Goal: Transaction & Acquisition: Download file/media

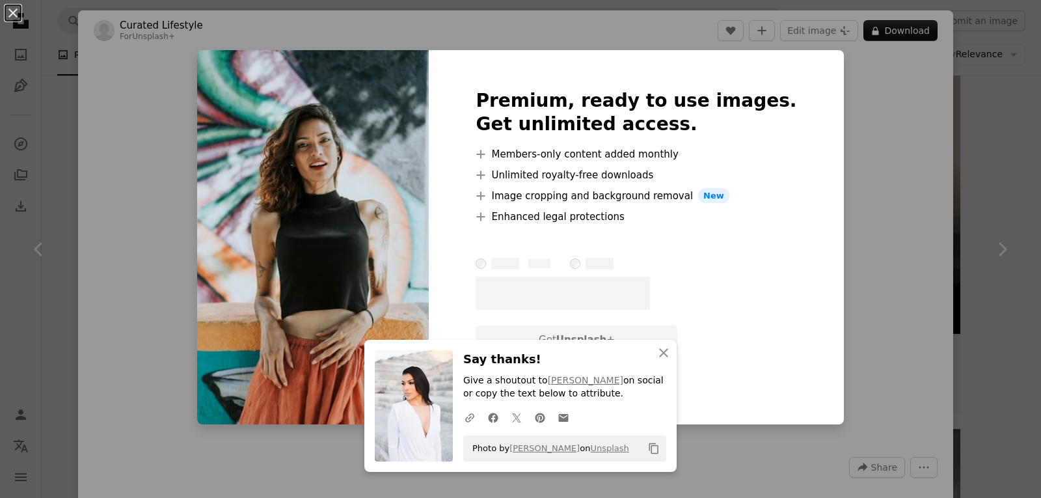
scroll to position [260, 0]
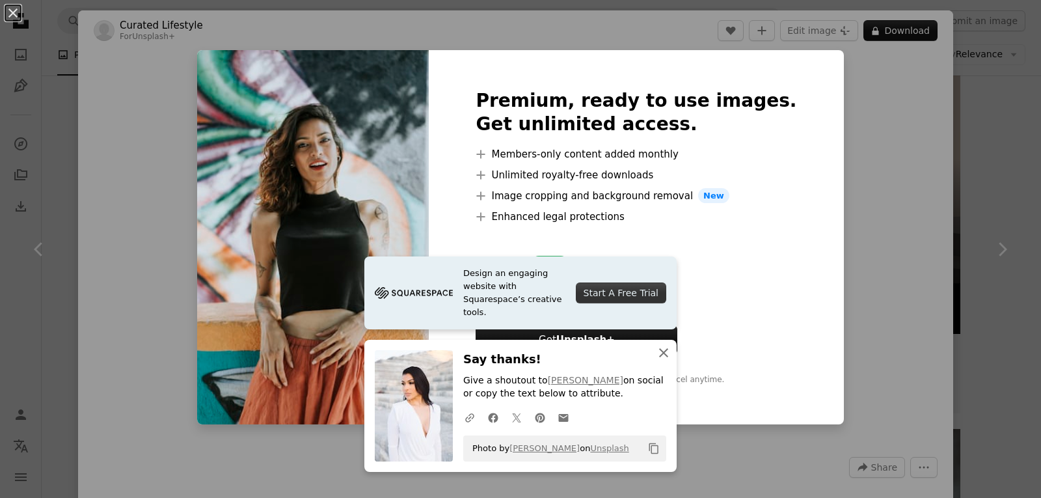
click at [659, 349] on icon "button" at bounding box center [663, 352] width 9 height 9
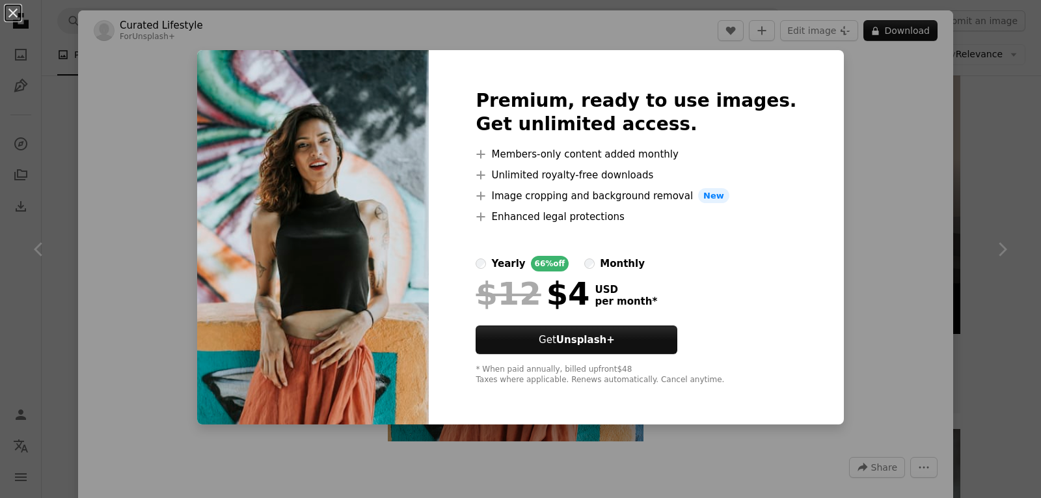
click at [838, 167] on div "An X shape Premium, ready to use images. Get unlimited access. A plus sign Memb…" at bounding box center [520, 249] width 1041 height 498
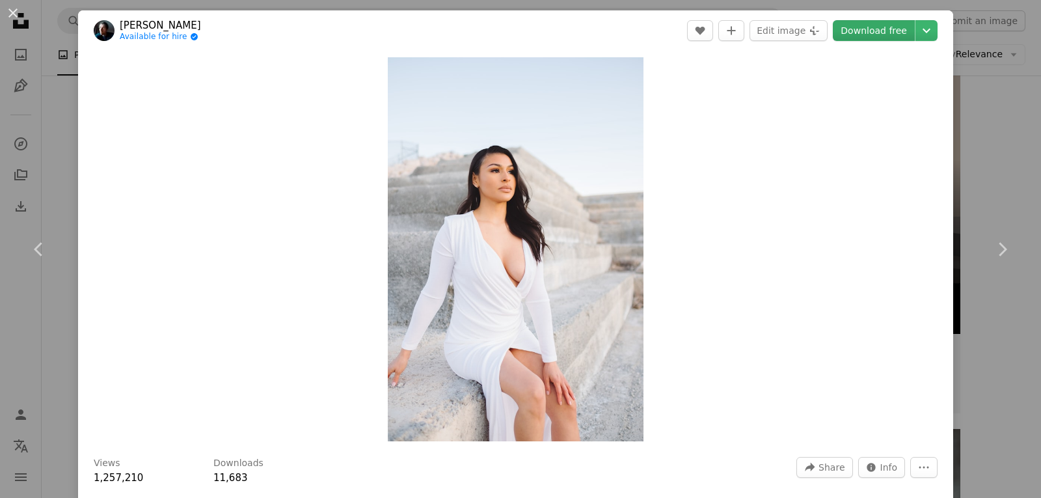
click at [863, 25] on link "Download free" at bounding box center [874, 30] width 82 height 21
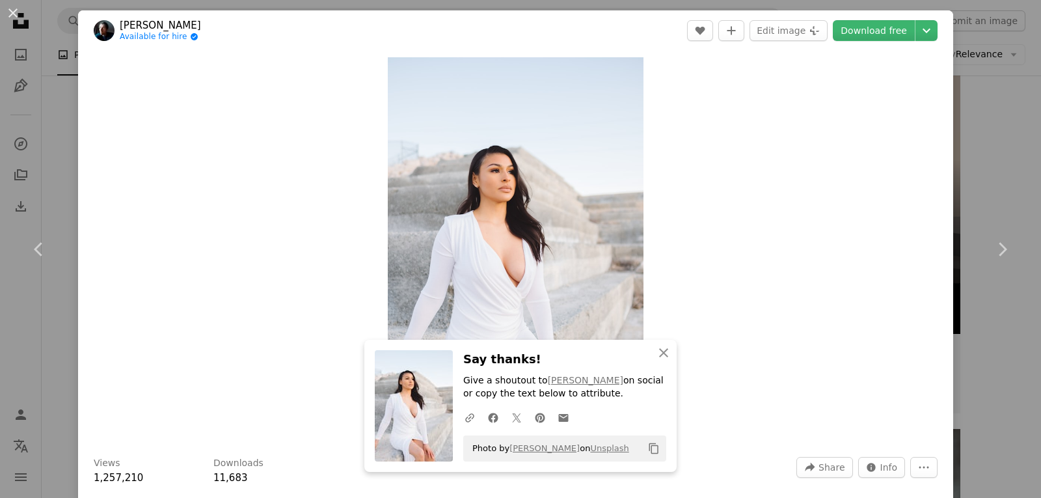
click at [782, 174] on div "Zoom in" at bounding box center [515, 249] width 875 height 397
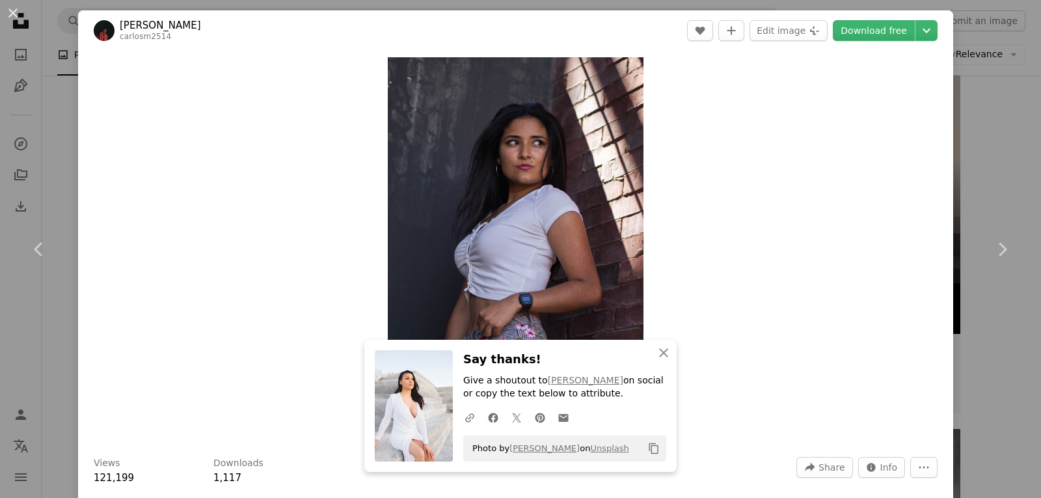
click at [704, 88] on div "Zoom in" at bounding box center [515, 249] width 875 height 397
click at [881, 20] on header "[PERSON_NAME] carlosm2514 A heart A plus sign Edit image Plus sign for Unsplash…" at bounding box center [515, 30] width 875 height 40
click at [876, 27] on link "Download free" at bounding box center [874, 30] width 82 height 21
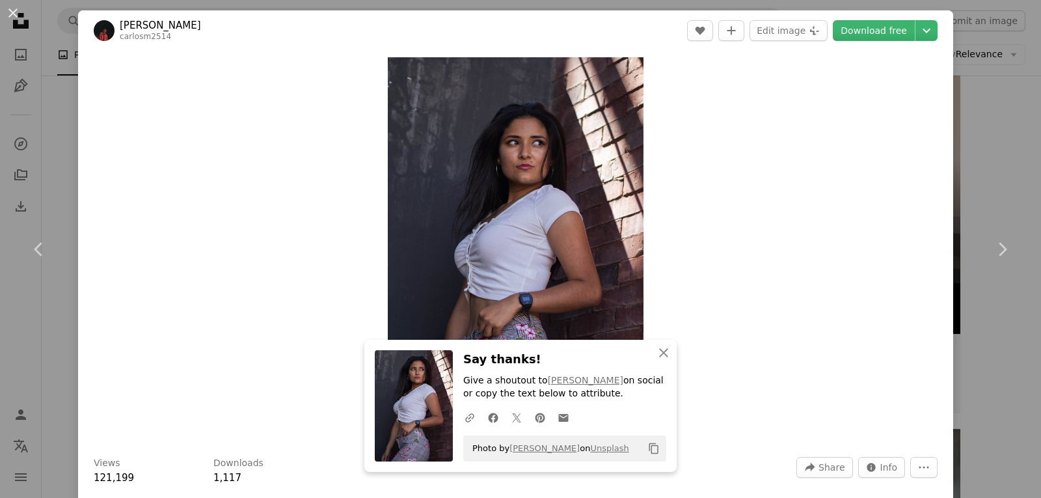
click at [758, 219] on div "Zoom in" at bounding box center [515, 249] width 875 height 397
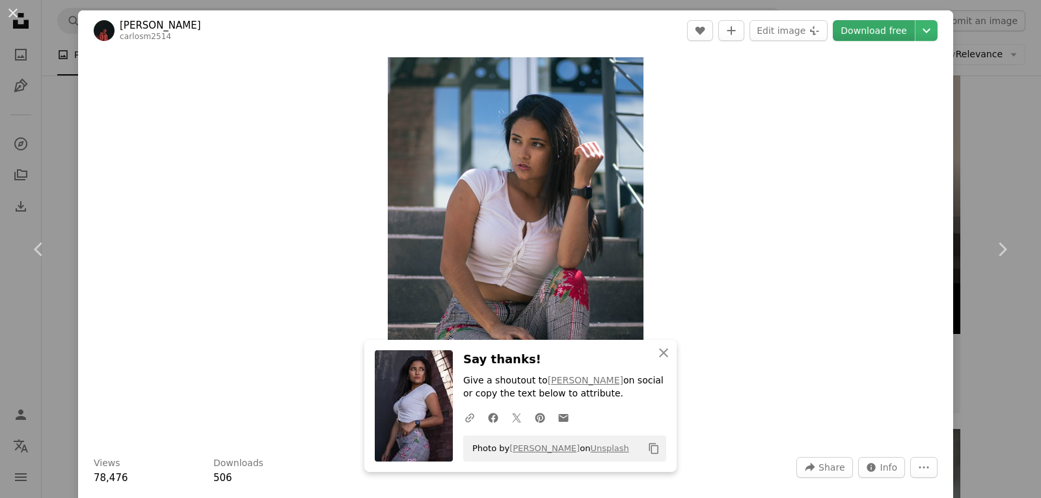
click at [854, 34] on link "Download free" at bounding box center [874, 30] width 82 height 21
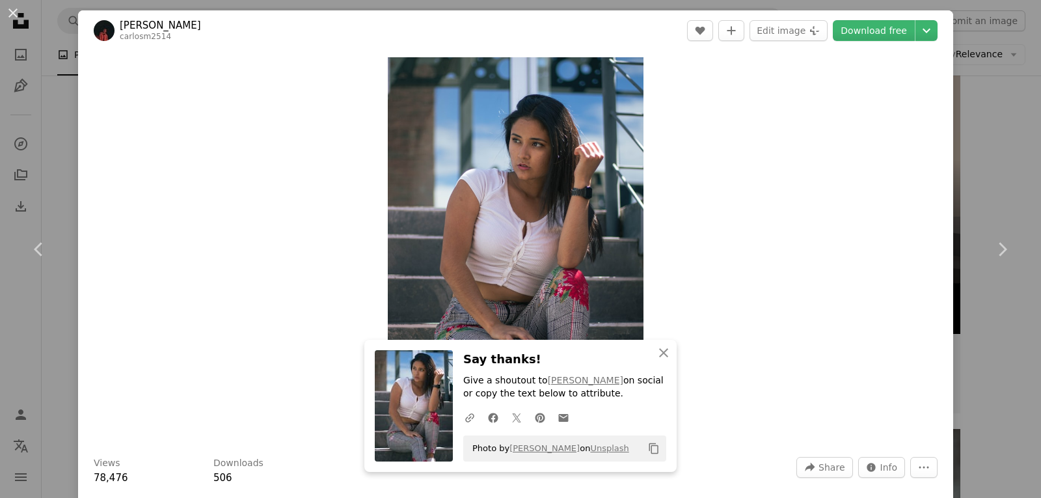
click at [731, 213] on div "Zoom in" at bounding box center [515, 249] width 875 height 397
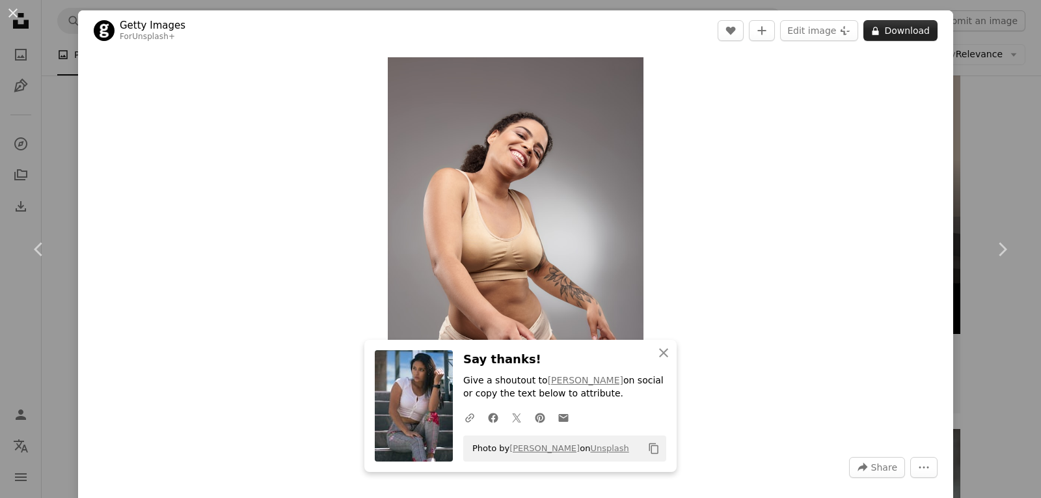
click at [884, 30] on button "A lock Download" at bounding box center [900, 30] width 74 height 21
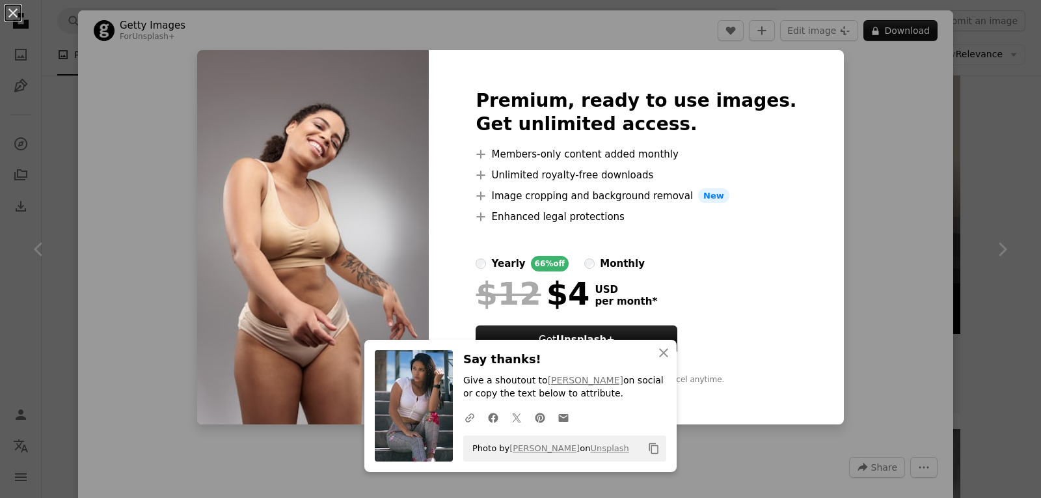
click at [850, 317] on div "An X shape An X shape Close Say thanks! Give a shoutout to [PERSON_NAME] on soc…" at bounding box center [520, 249] width 1041 height 498
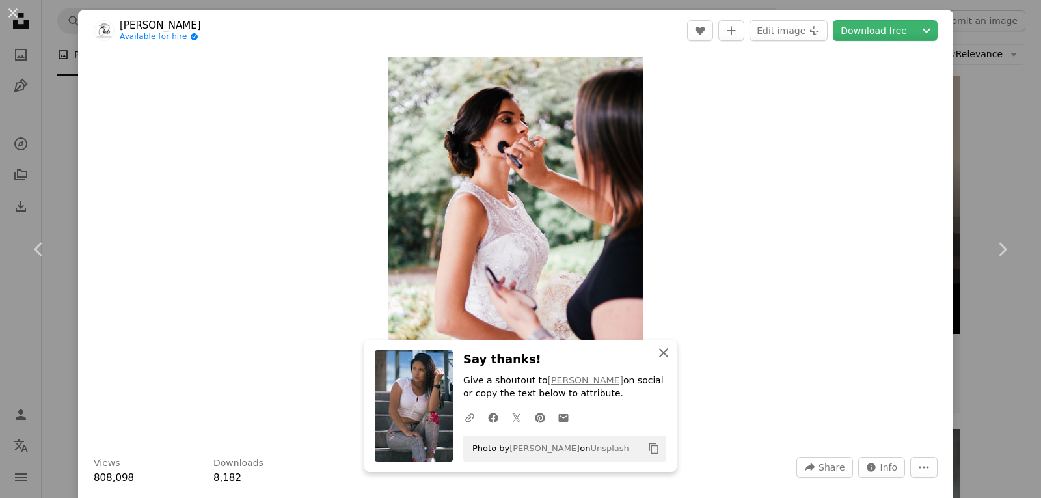
click at [660, 355] on icon "An X shape" at bounding box center [664, 353] width 16 height 16
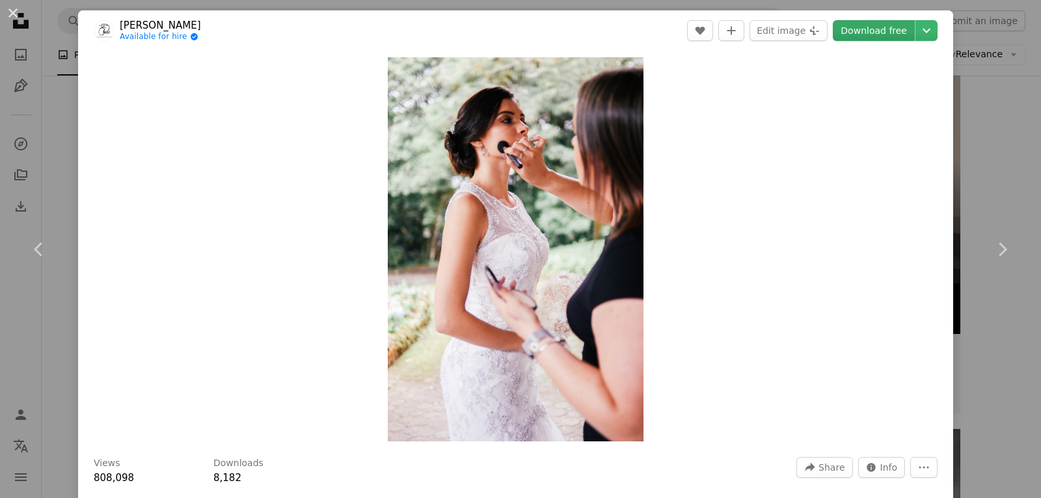
click at [861, 21] on link "Download free" at bounding box center [874, 30] width 82 height 21
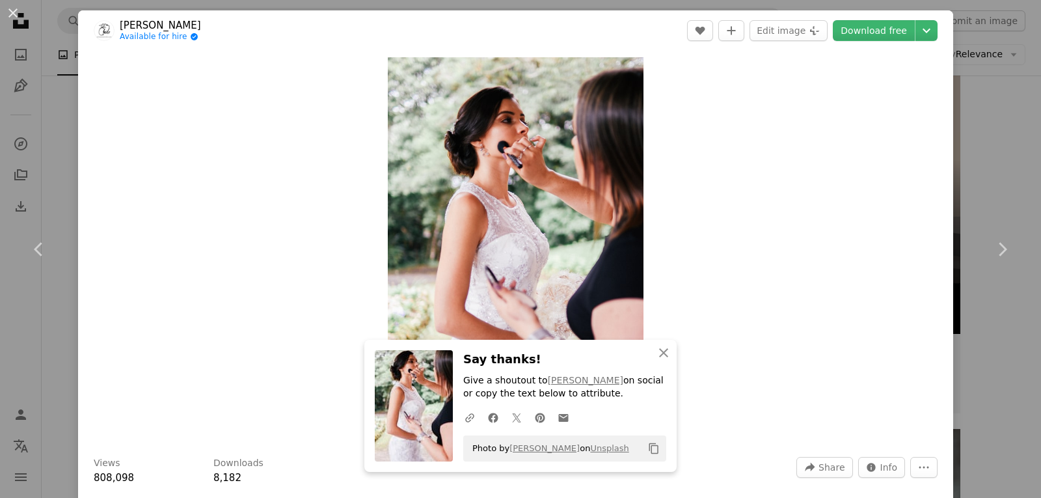
click at [696, 257] on div "Zoom in" at bounding box center [515, 249] width 875 height 397
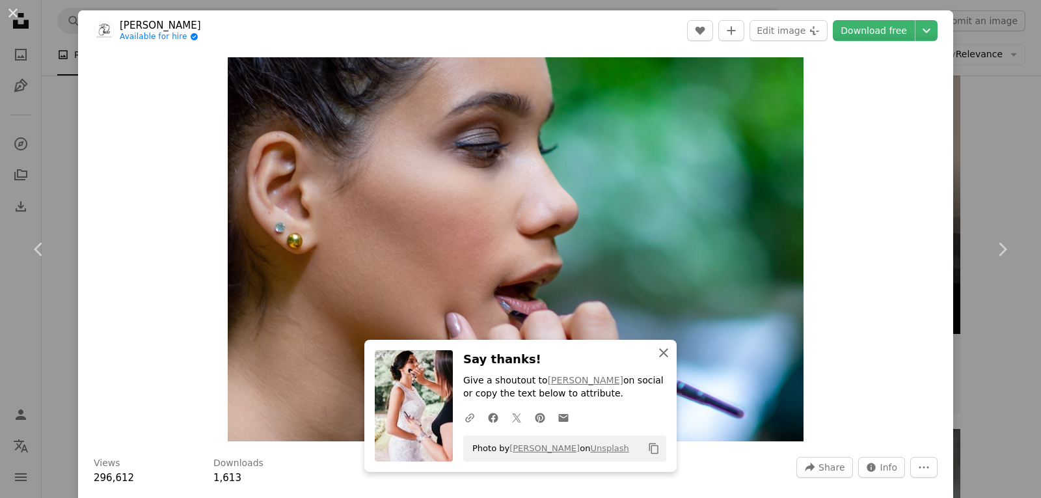
click at [659, 351] on icon "button" at bounding box center [663, 352] width 9 height 9
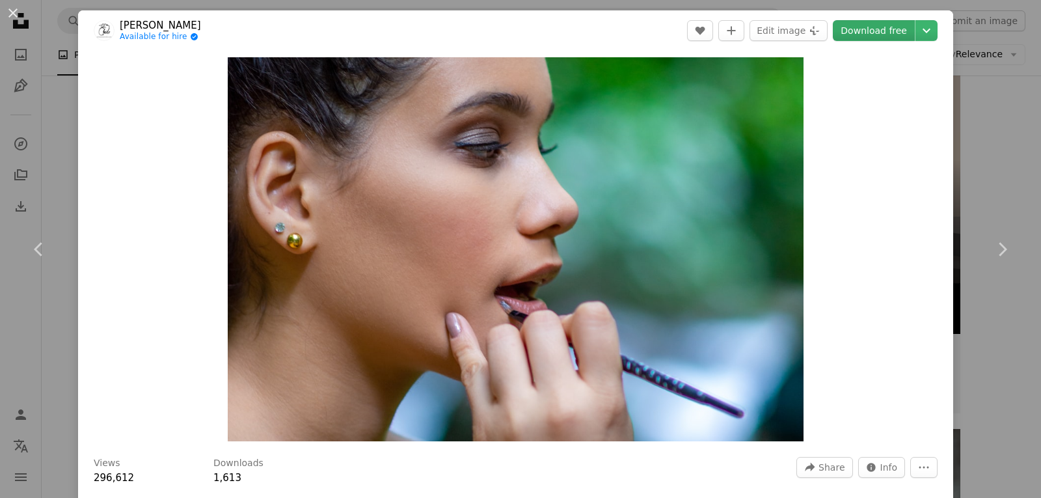
click at [871, 35] on link "Download free" at bounding box center [874, 30] width 82 height 21
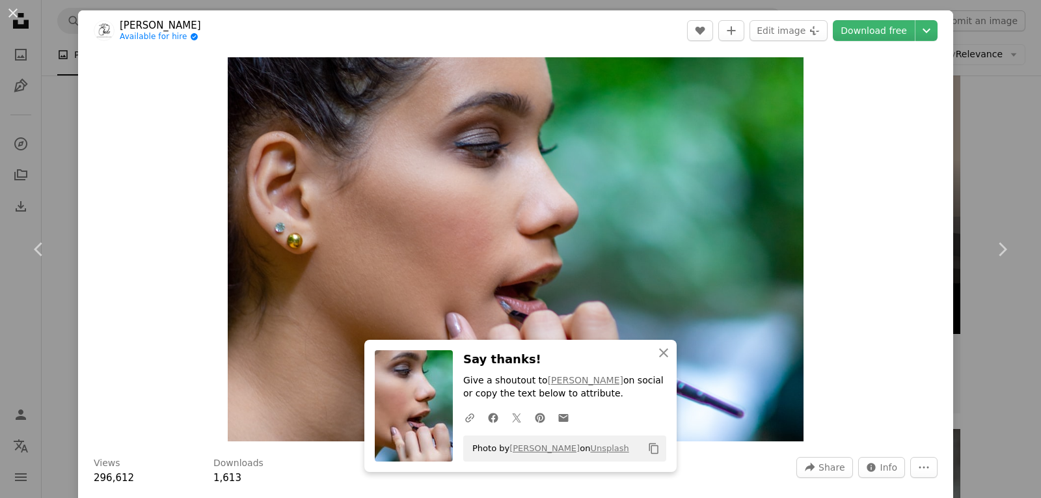
click at [865, 224] on div "Zoom in" at bounding box center [515, 249] width 875 height 397
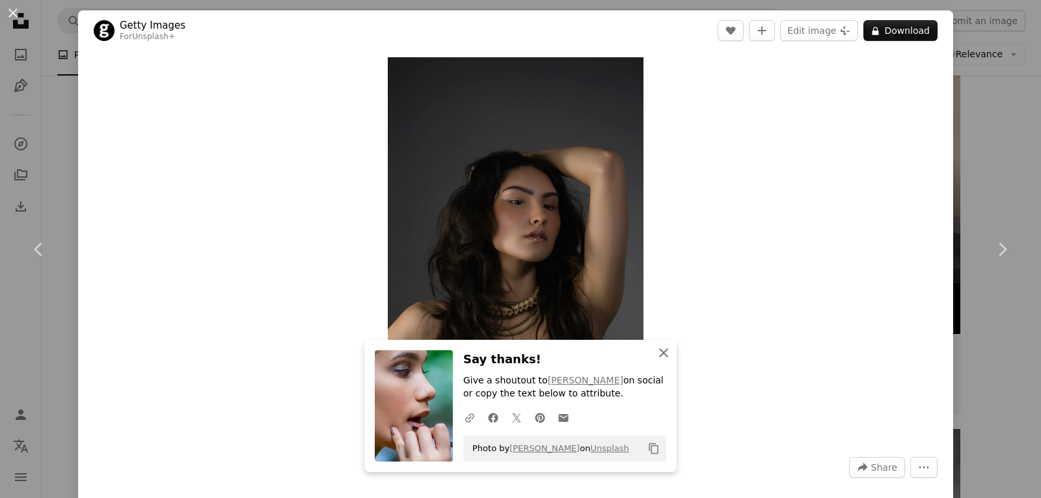
click at [664, 355] on icon "An X shape" at bounding box center [664, 353] width 16 height 16
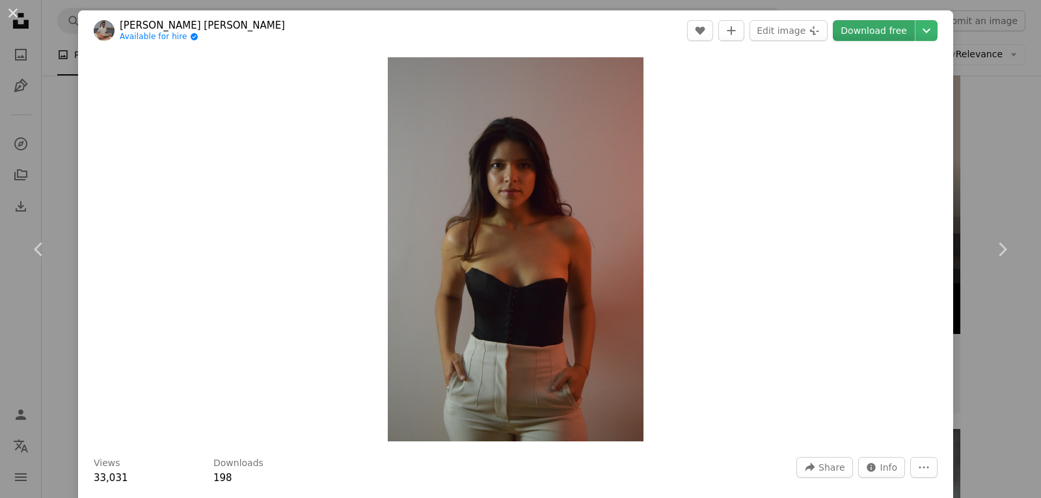
click at [861, 25] on link "Download free" at bounding box center [874, 30] width 82 height 21
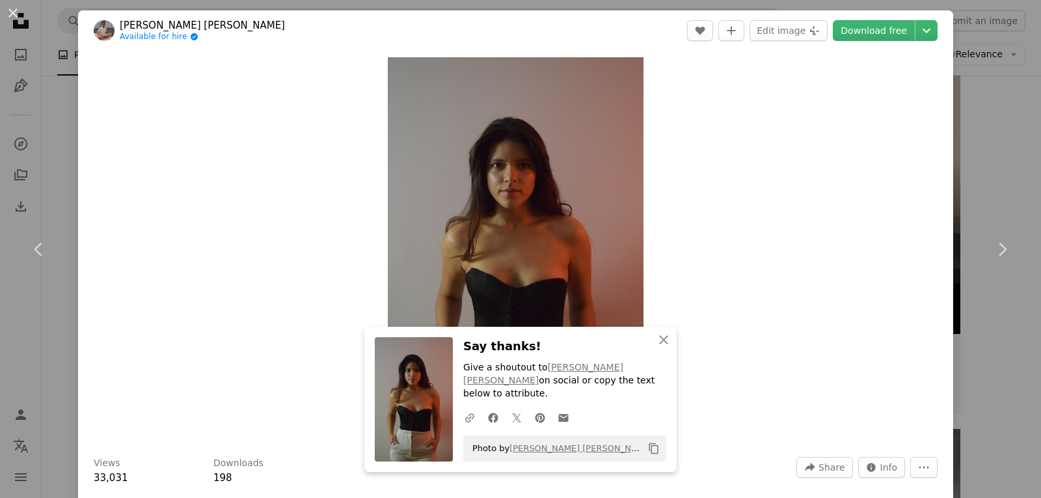
click at [805, 226] on div "Zoom in" at bounding box center [515, 249] width 875 height 397
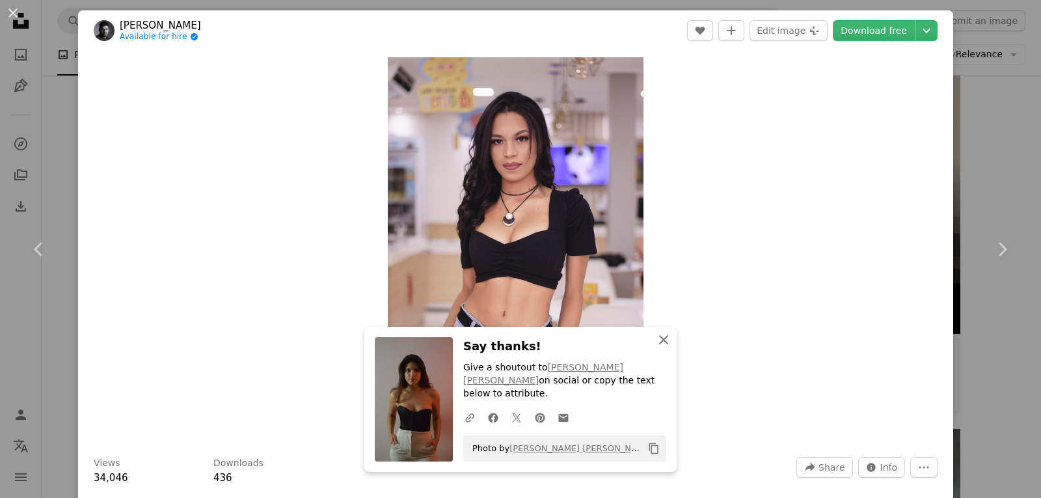
click at [665, 347] on icon "An X shape" at bounding box center [664, 340] width 16 height 16
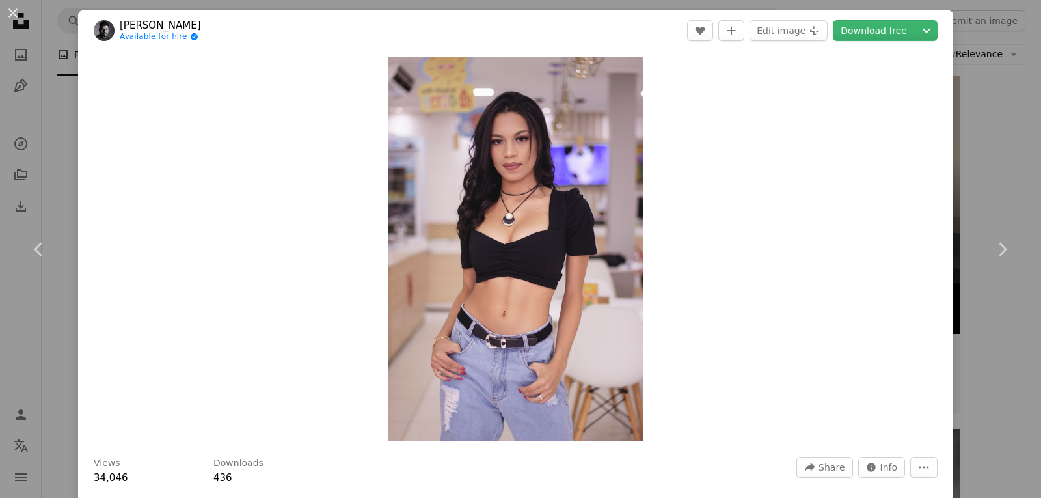
click at [723, 286] on div "Zoom in" at bounding box center [515, 249] width 875 height 397
click at [879, 35] on link "Download free" at bounding box center [874, 30] width 82 height 21
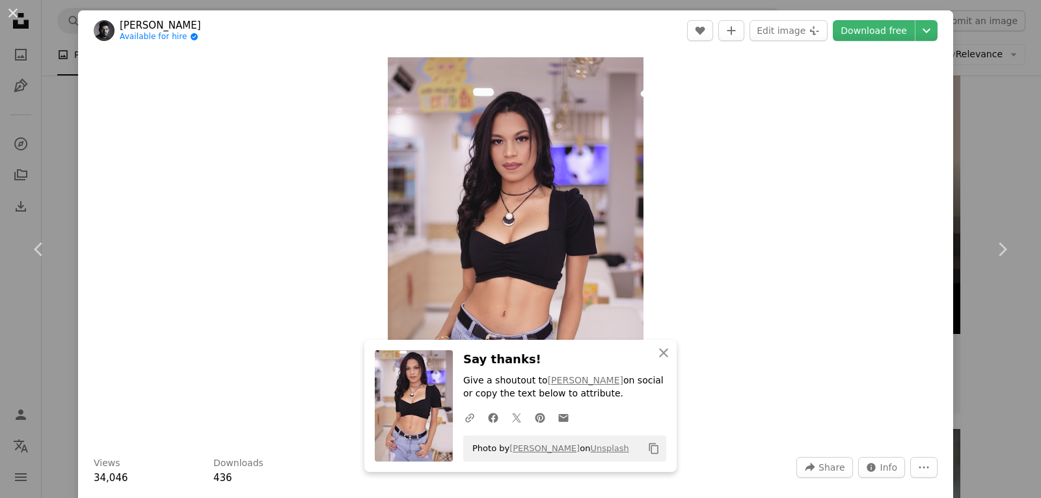
click at [824, 208] on div "Zoom in" at bounding box center [515, 249] width 875 height 397
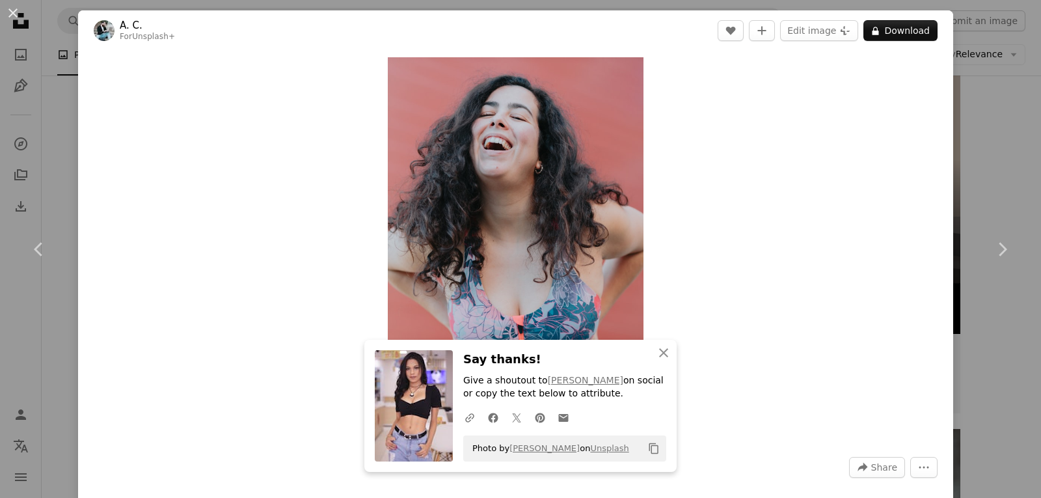
click at [817, 210] on div "Zoom in" at bounding box center [515, 249] width 875 height 397
click at [658, 355] on icon "An X shape" at bounding box center [664, 353] width 16 height 16
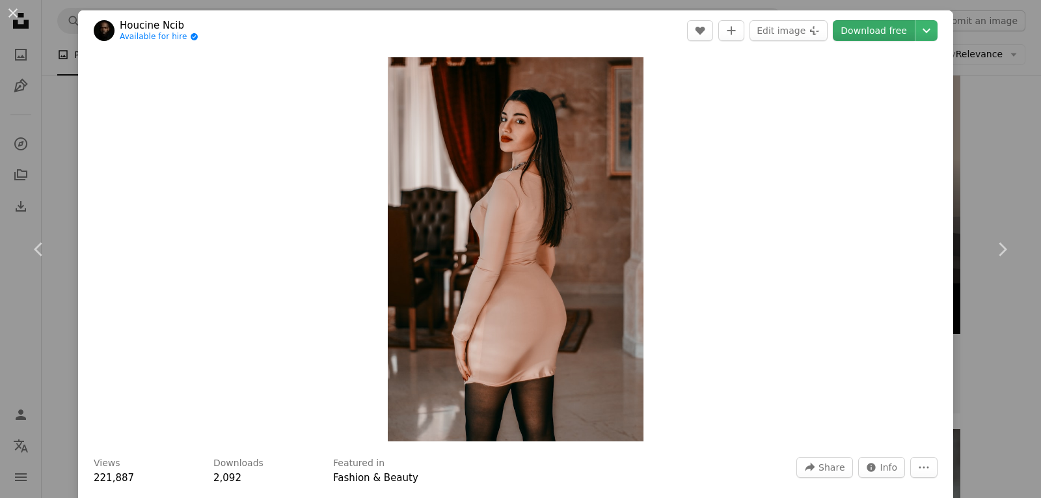
click at [861, 34] on link "Download free" at bounding box center [874, 30] width 82 height 21
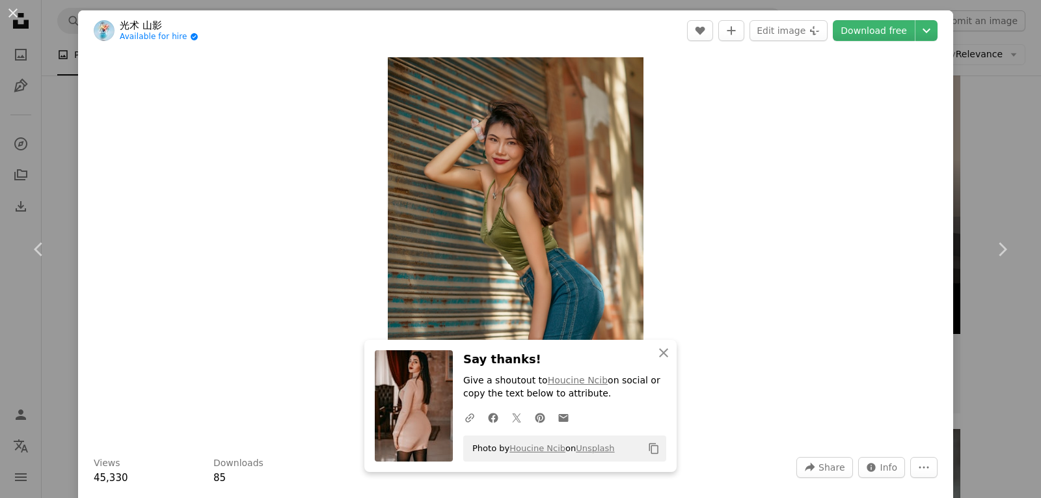
click at [727, 58] on div "Zoom in" at bounding box center [515, 249] width 875 height 397
click at [857, 32] on link "Download free" at bounding box center [874, 30] width 82 height 21
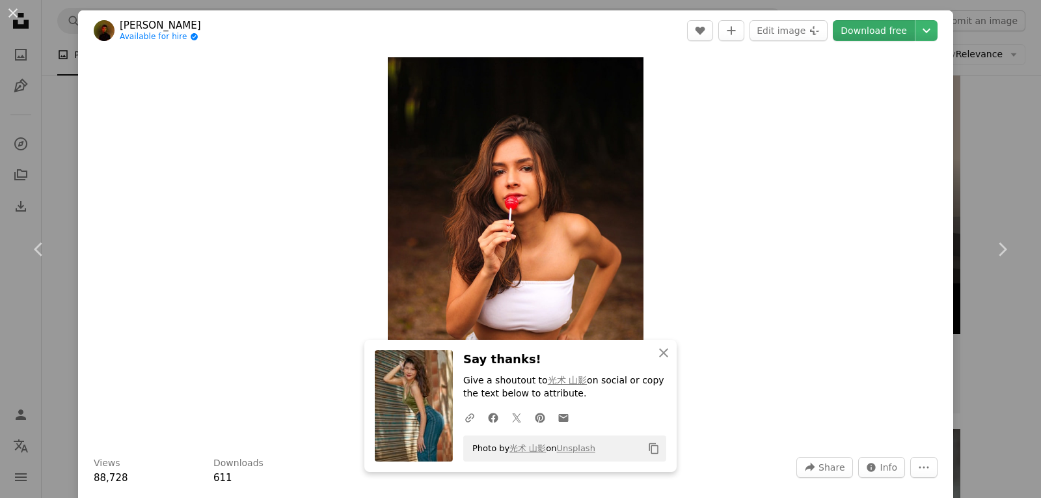
click at [872, 33] on link "Download free" at bounding box center [874, 30] width 82 height 21
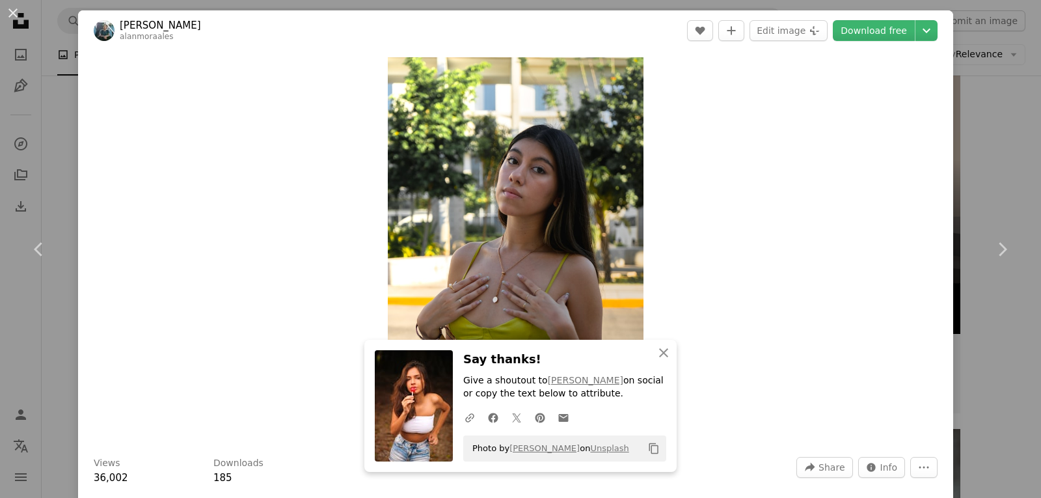
click at [821, 155] on div "Zoom in" at bounding box center [515, 249] width 875 height 397
click at [656, 360] on button "An X shape Close" at bounding box center [664, 353] width 26 height 26
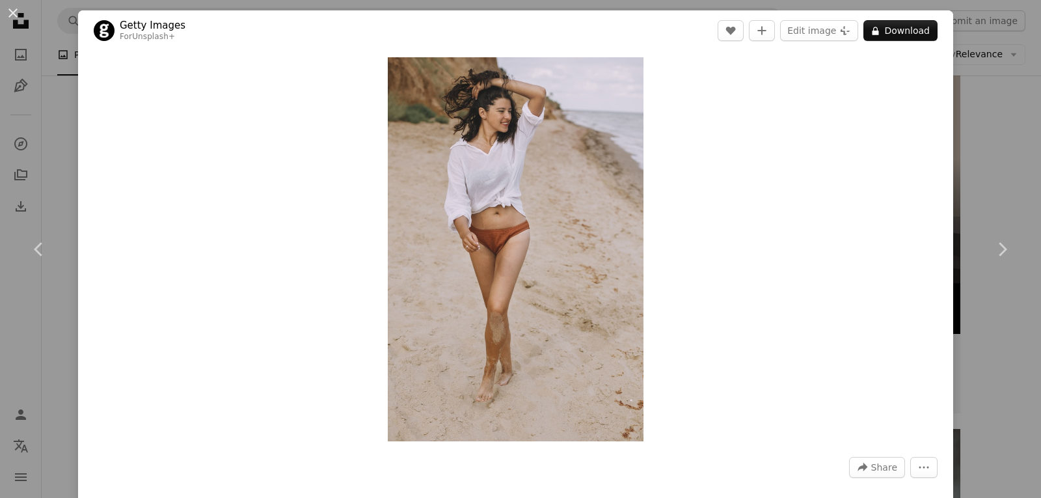
drag, startPoint x: 896, startPoint y: 31, endPoint x: 882, endPoint y: 135, distance: 104.3
click at [884, 133] on div "Getty Images For Unsplash+ A heart A plus sign Edit image Plus sign for Unsplas…" at bounding box center [515, 300] width 875 height 580
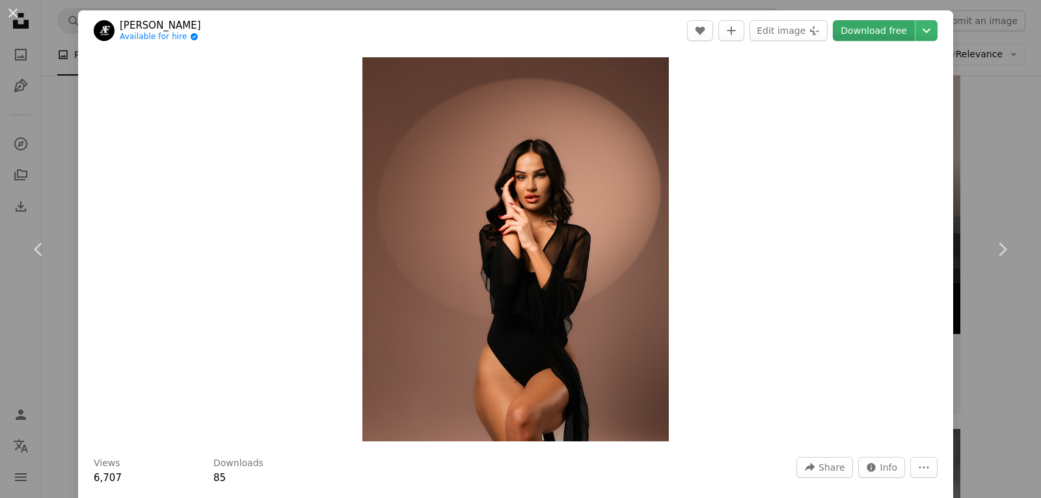
click at [878, 32] on link "Download free" at bounding box center [874, 30] width 82 height 21
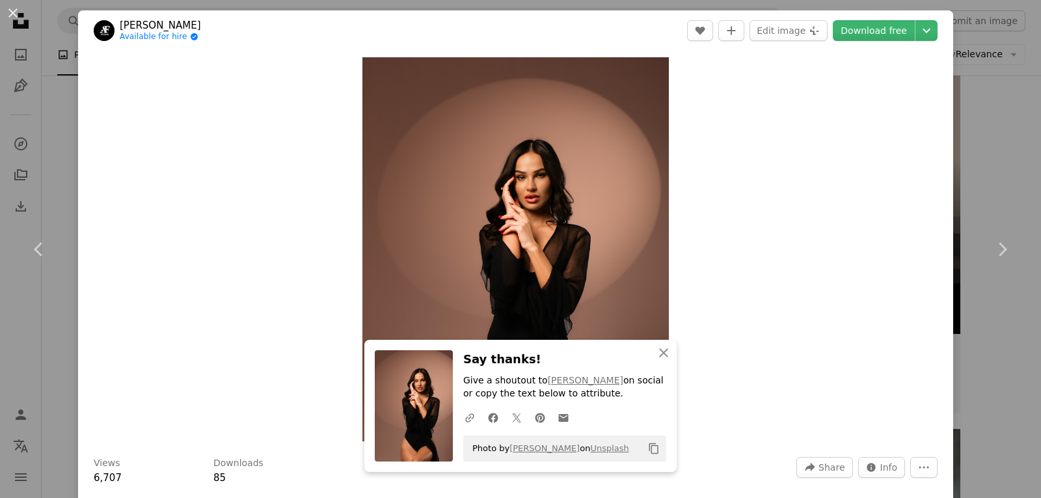
click at [778, 251] on div "Zoom in" at bounding box center [515, 249] width 875 height 397
click at [748, 249] on div "Zoom in" at bounding box center [515, 249] width 875 height 397
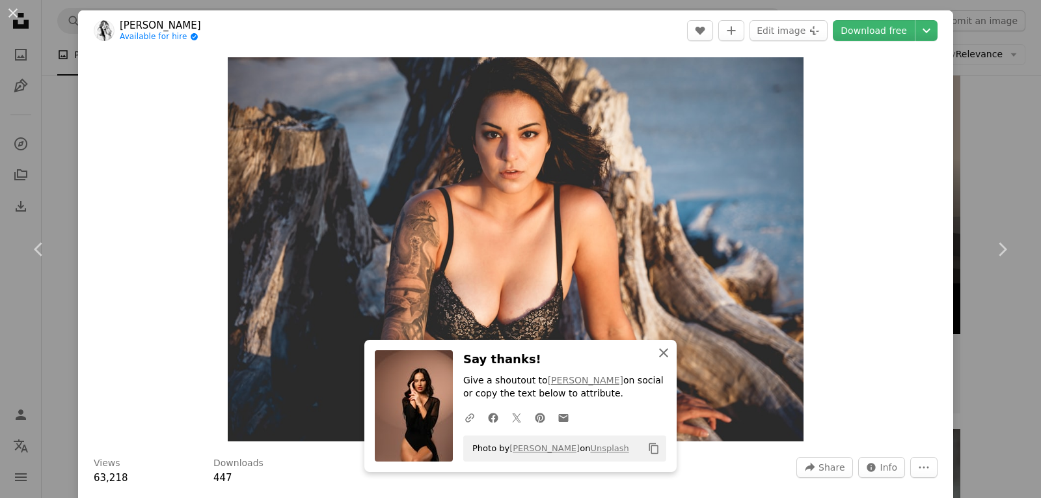
click at [656, 356] on icon "An X shape" at bounding box center [664, 353] width 16 height 16
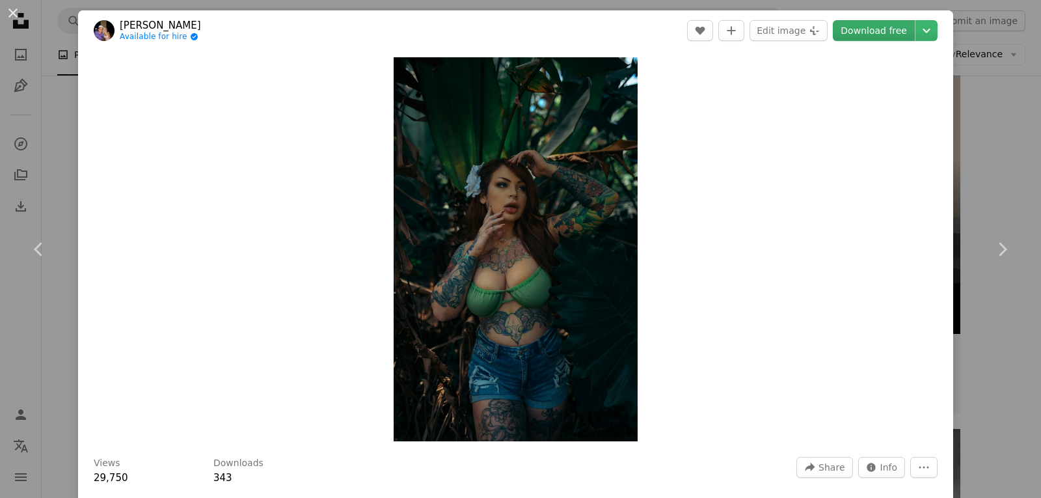
click at [885, 33] on link "Download free" at bounding box center [874, 30] width 82 height 21
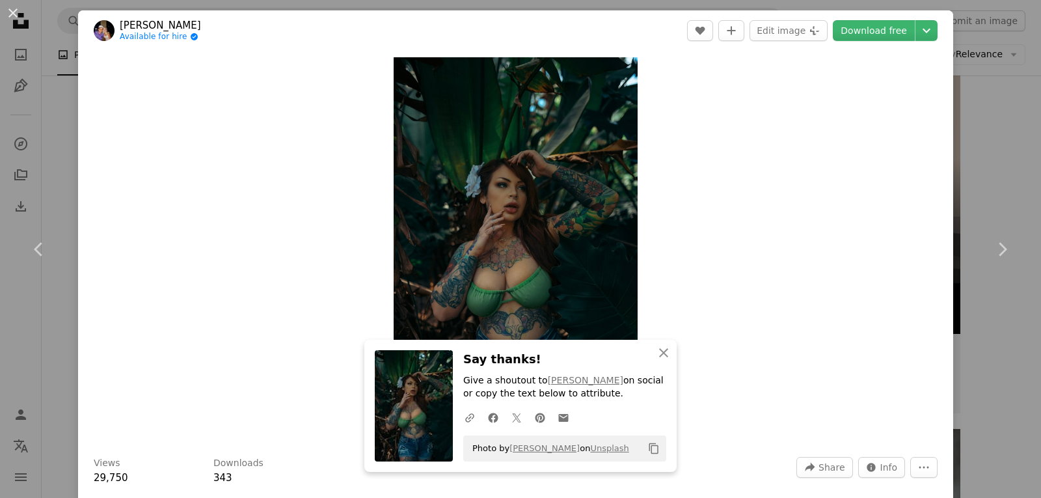
click at [798, 214] on div "Zoom in" at bounding box center [515, 249] width 875 height 397
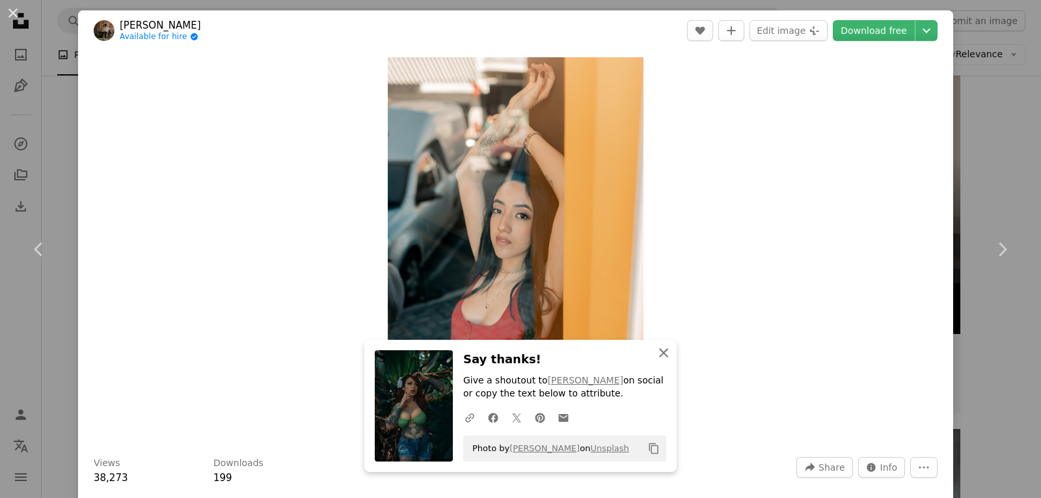
click at [656, 353] on icon "An X shape" at bounding box center [664, 353] width 16 height 16
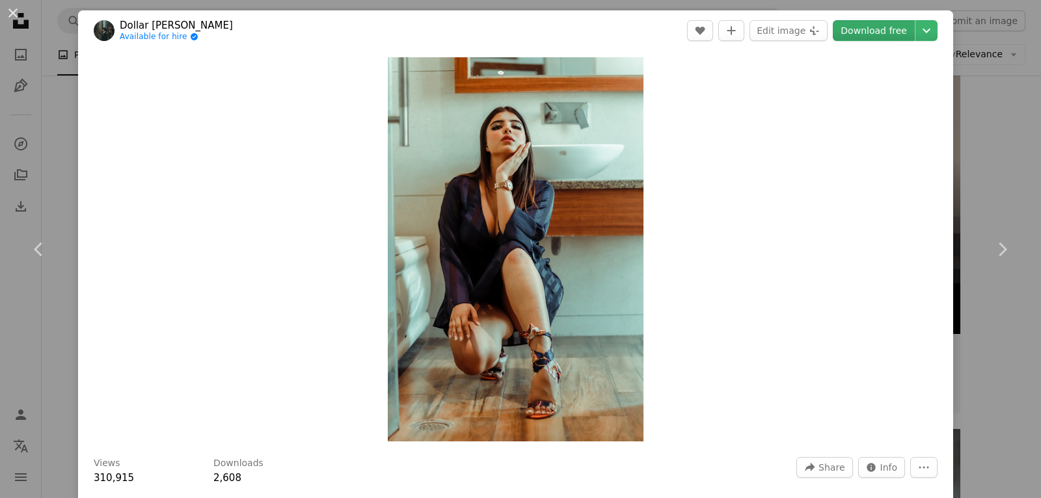
click at [874, 30] on link "Download free" at bounding box center [874, 30] width 82 height 21
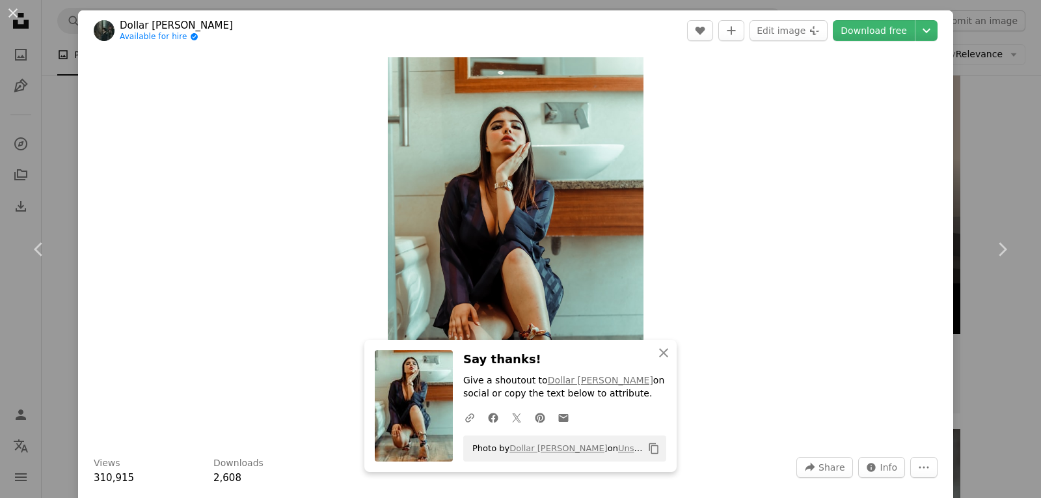
click at [830, 218] on div "Zoom in" at bounding box center [515, 249] width 875 height 397
click at [748, 232] on div "Zoom in" at bounding box center [515, 249] width 875 height 397
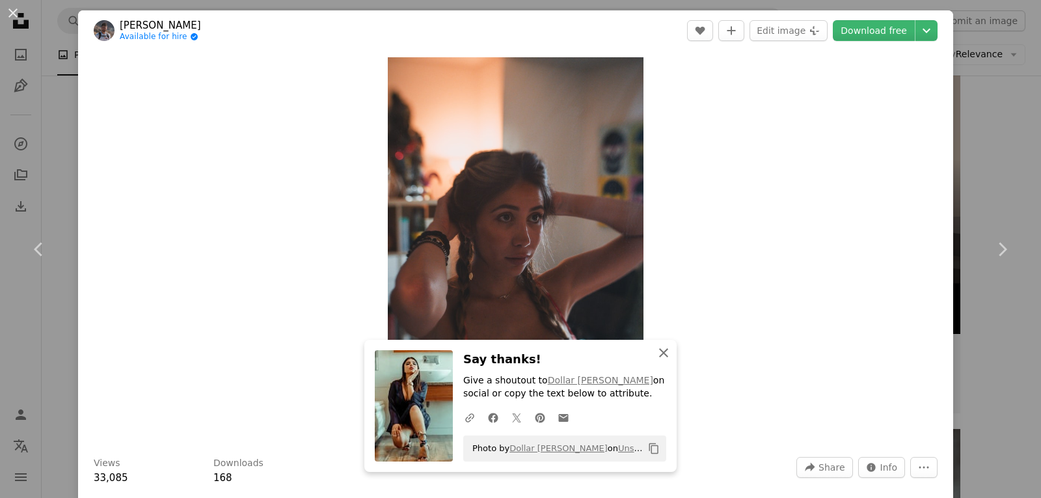
click at [664, 352] on icon "An X shape" at bounding box center [664, 353] width 16 height 16
